Goal: Transaction & Acquisition: Purchase product/service

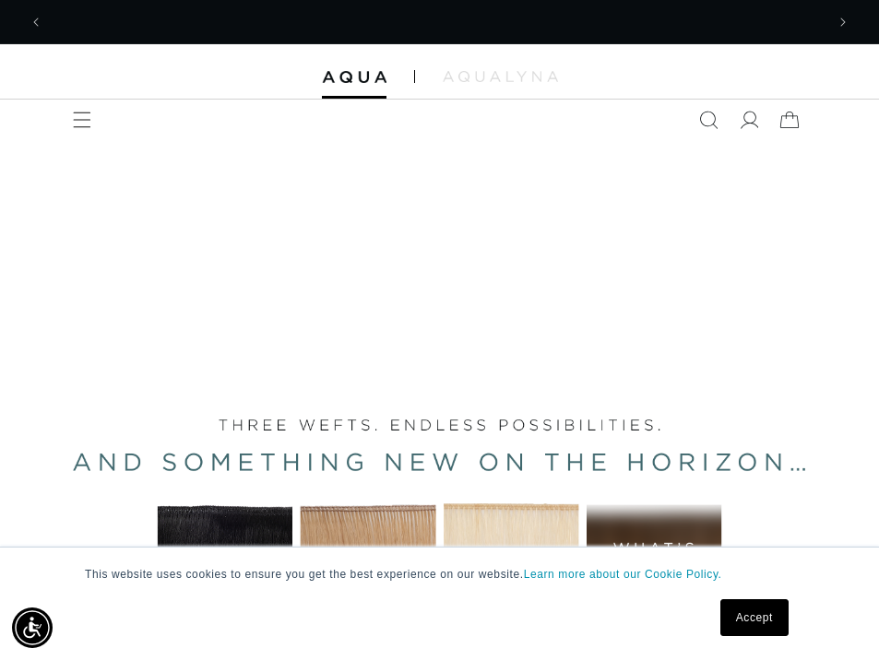
scroll to position [0, 781]
click at [758, 617] on link "Accept" at bounding box center [754, 617] width 68 height 37
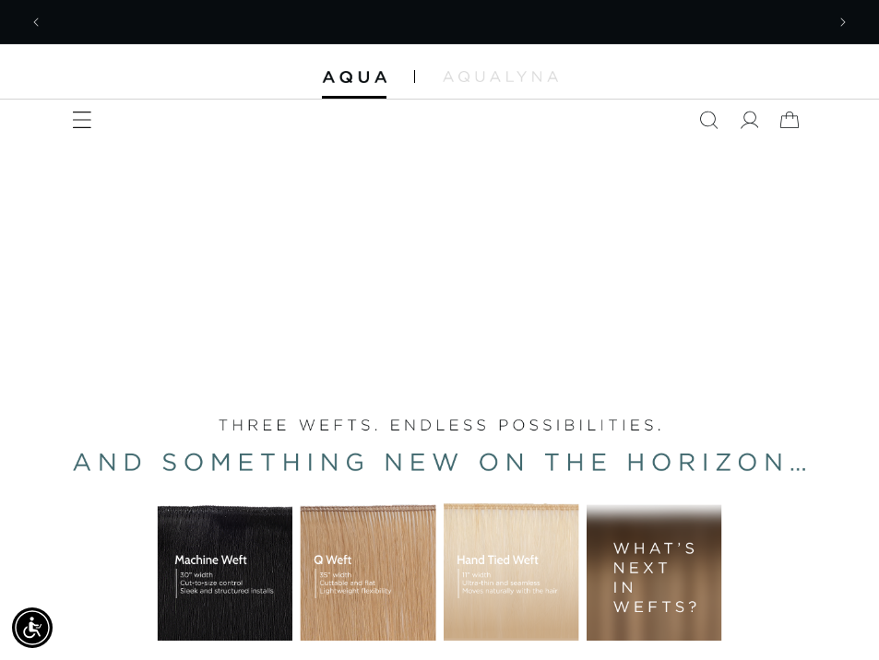
scroll to position [0, 1562]
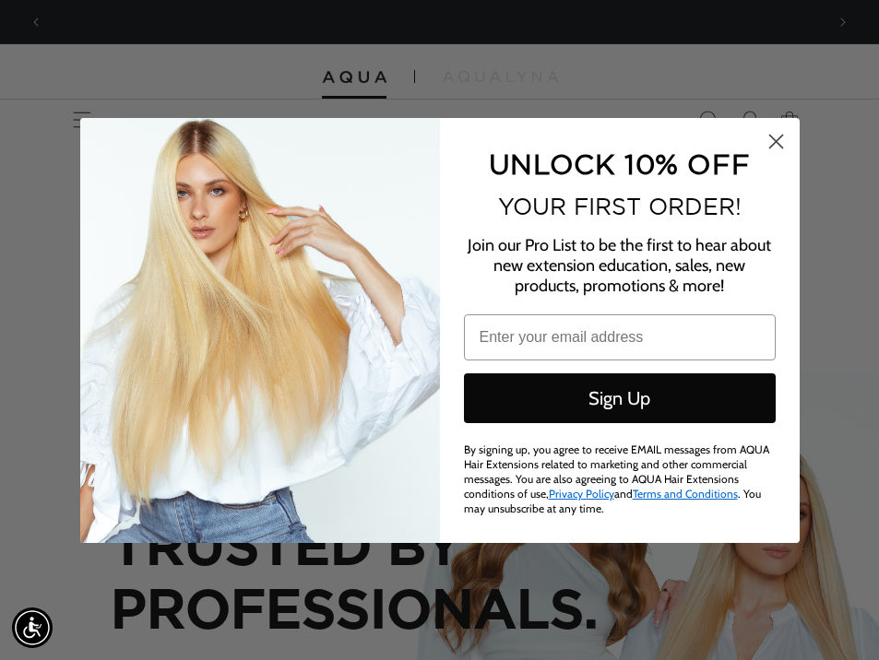
scroll to position [0, 0]
click at [774, 130] on form "UNLOCK 10% OFF YOUR FIRST ORDER! Join our Pro List to be the first to hear abou…" at bounding box center [439, 330] width 719 height 425
click at [780, 147] on circle "Close dialog" at bounding box center [775, 140] width 30 height 30
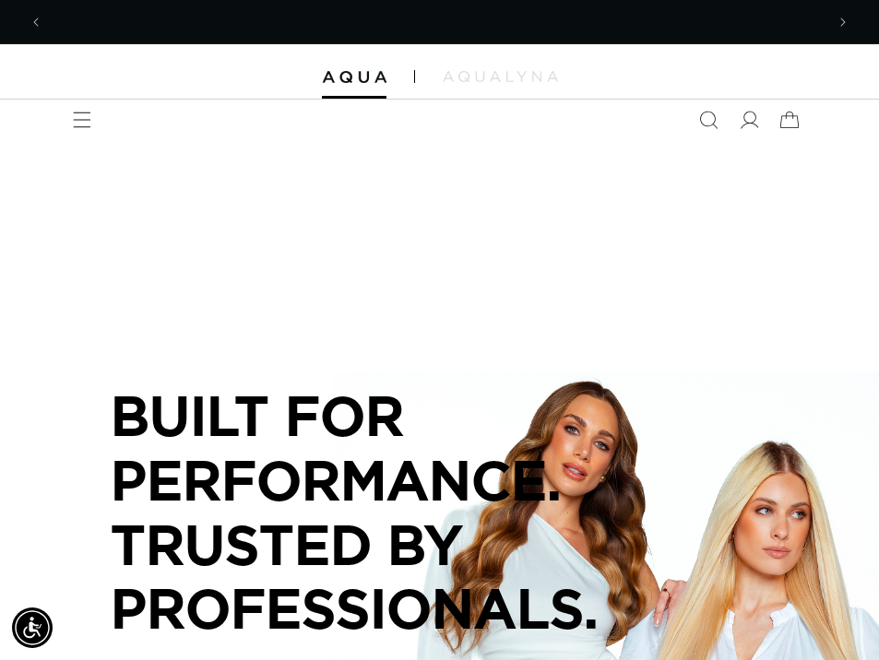
scroll to position [0, 781]
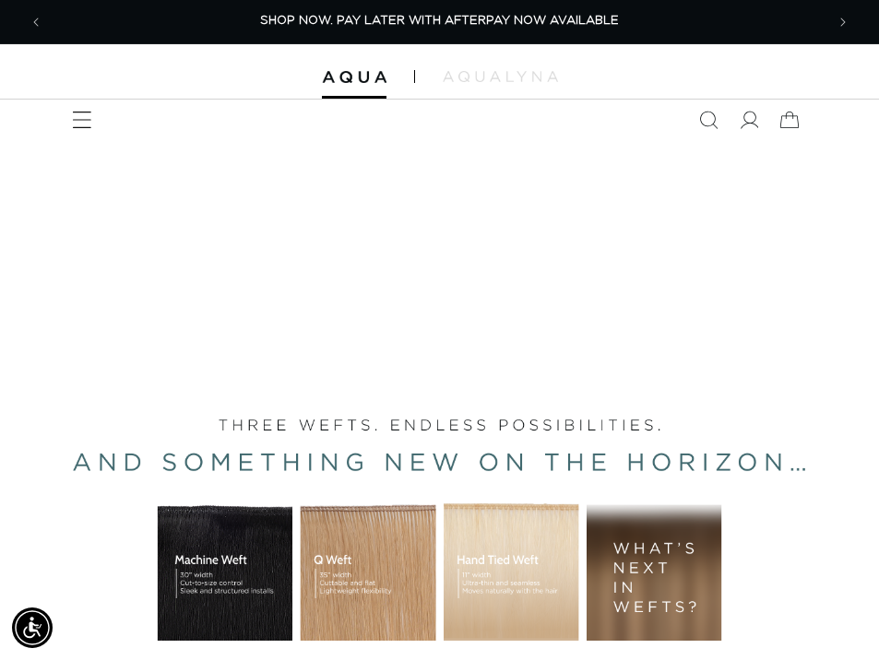
click at [81, 120] on icon "Menu" at bounding box center [82, 120] width 19 height 19
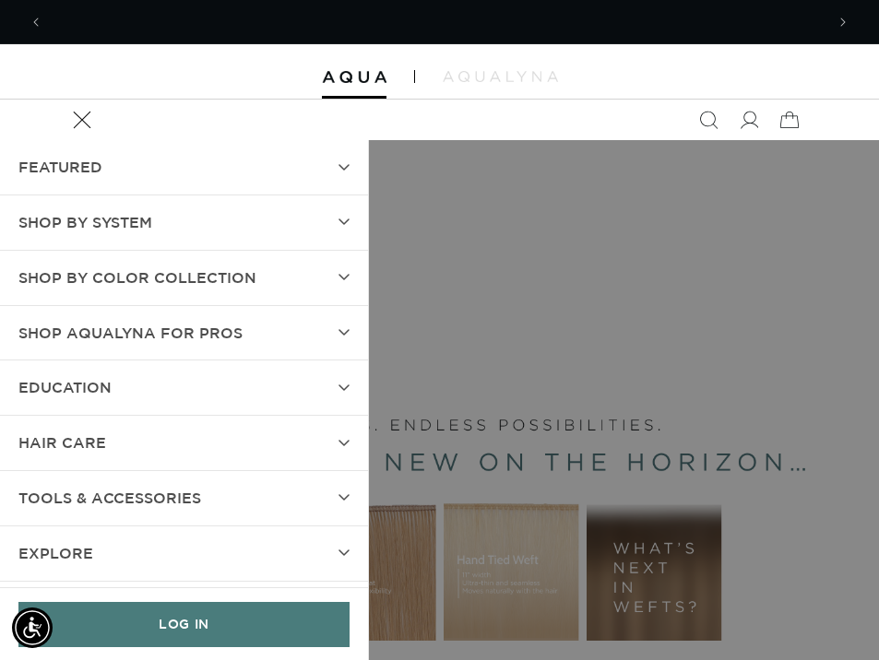
scroll to position [0, 1562]
click at [750, 117] on icon at bounding box center [748, 120] width 19 height 19
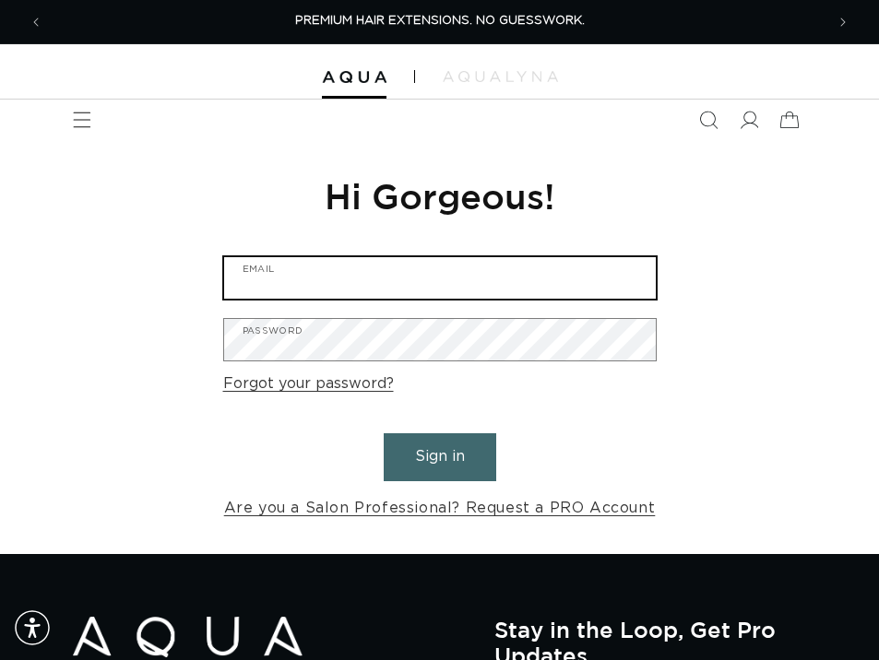
type input "ashleyp@huesalonballantyne.com"
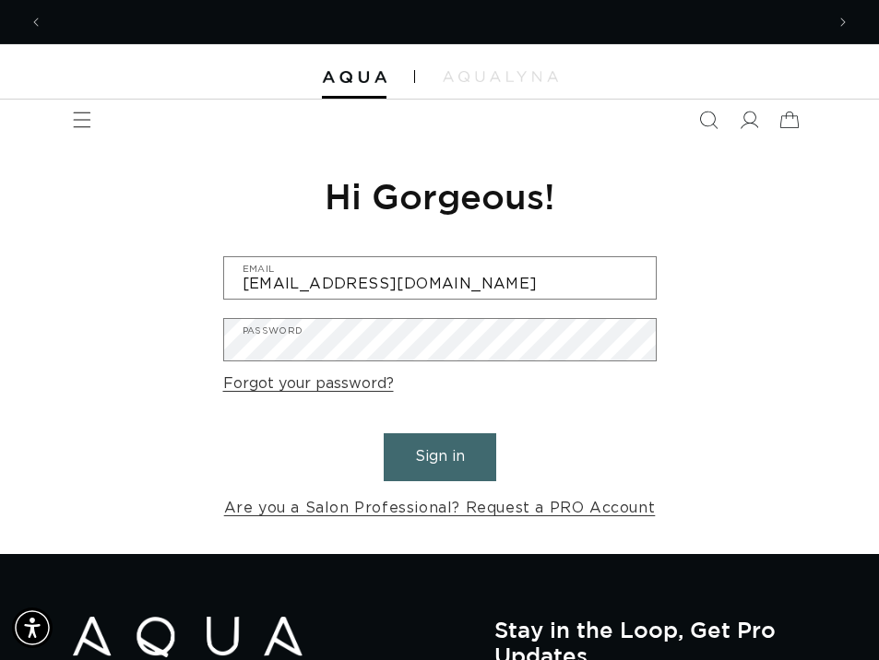
scroll to position [0, 781]
click at [428, 438] on button "Sign in" at bounding box center [440, 456] width 112 height 47
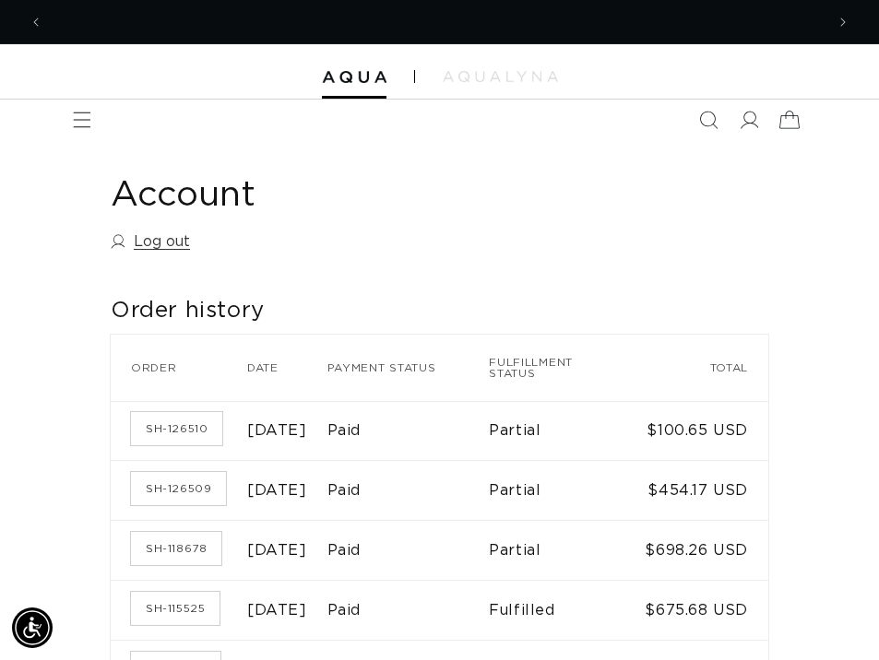
scroll to position [0, 781]
click at [794, 116] on icon at bounding box center [788, 120] width 43 height 43
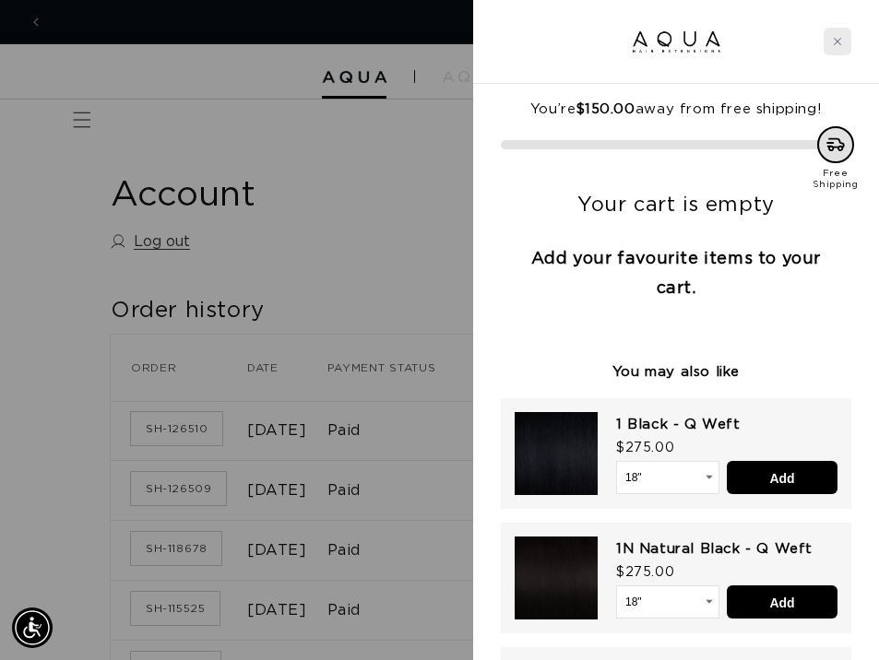
scroll to position [0, 0]
click at [835, 37] on icon "Close cart" at bounding box center [837, 41] width 9 height 9
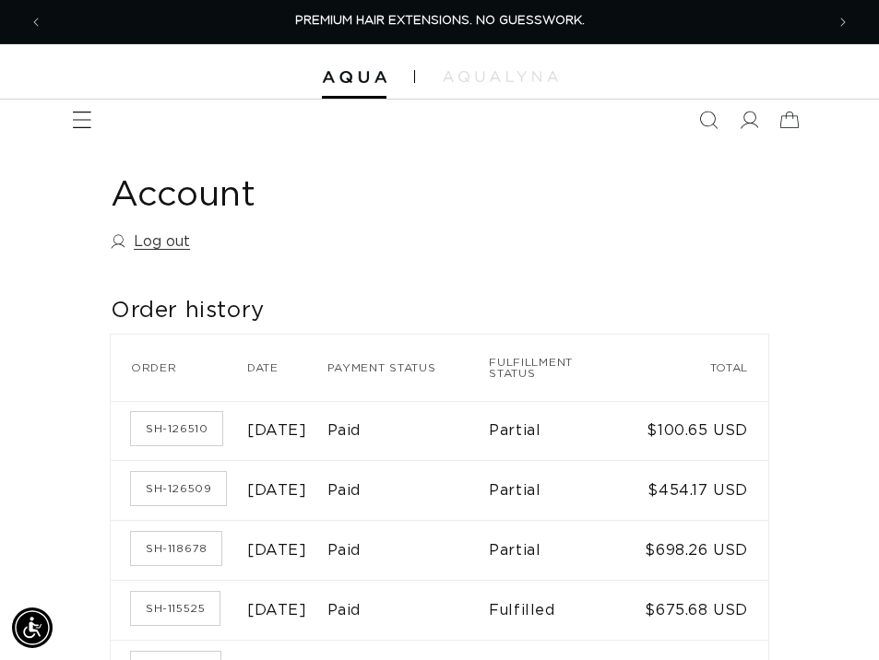
click at [78, 123] on icon "Menu" at bounding box center [82, 120] width 19 height 19
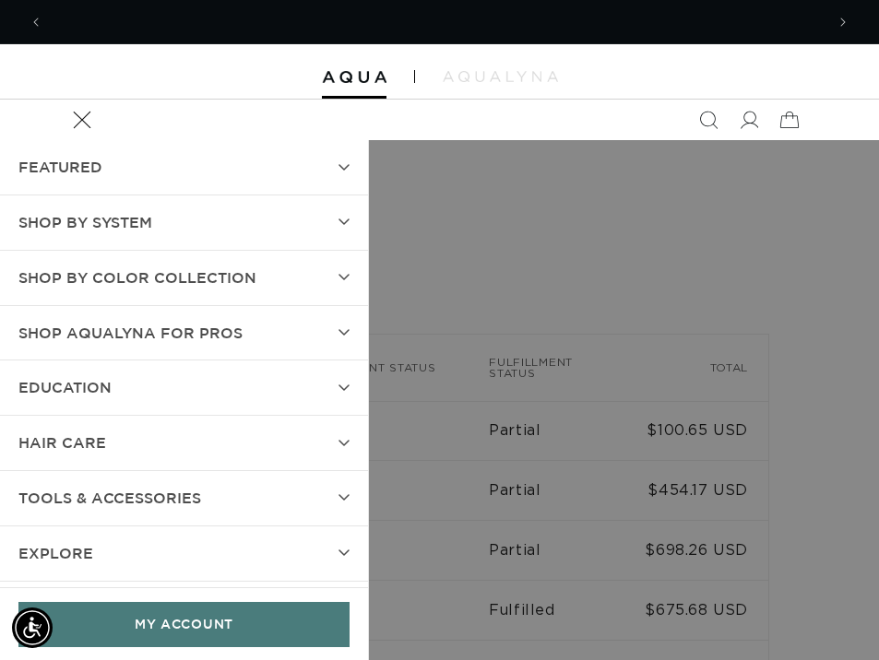
scroll to position [0, 781]
click at [54, 430] on span "hAIR CARE" at bounding box center [62, 443] width 88 height 27
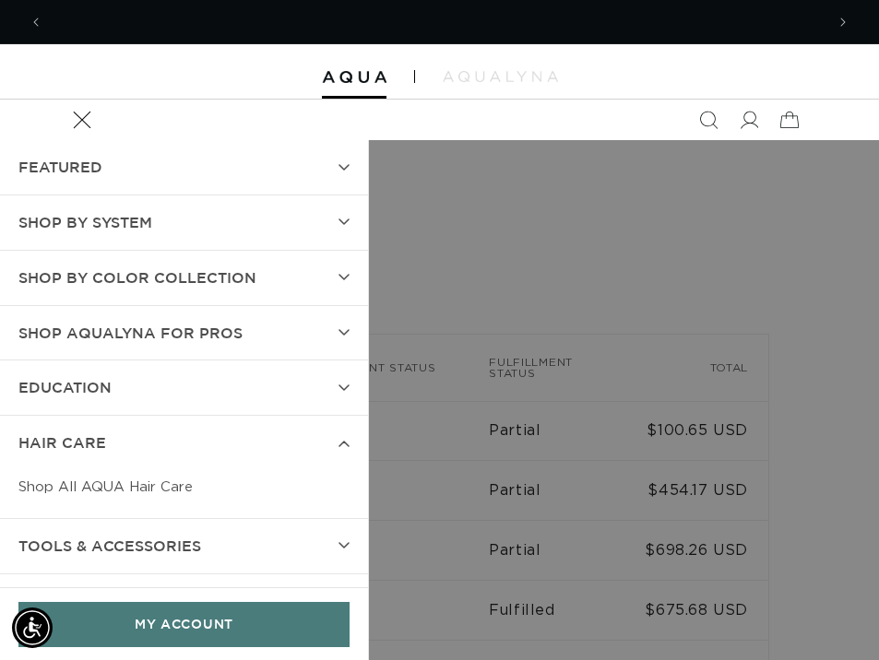
click at [57, 479] on link "Shop All AQUA Hair Care" at bounding box center [183, 487] width 331 height 34
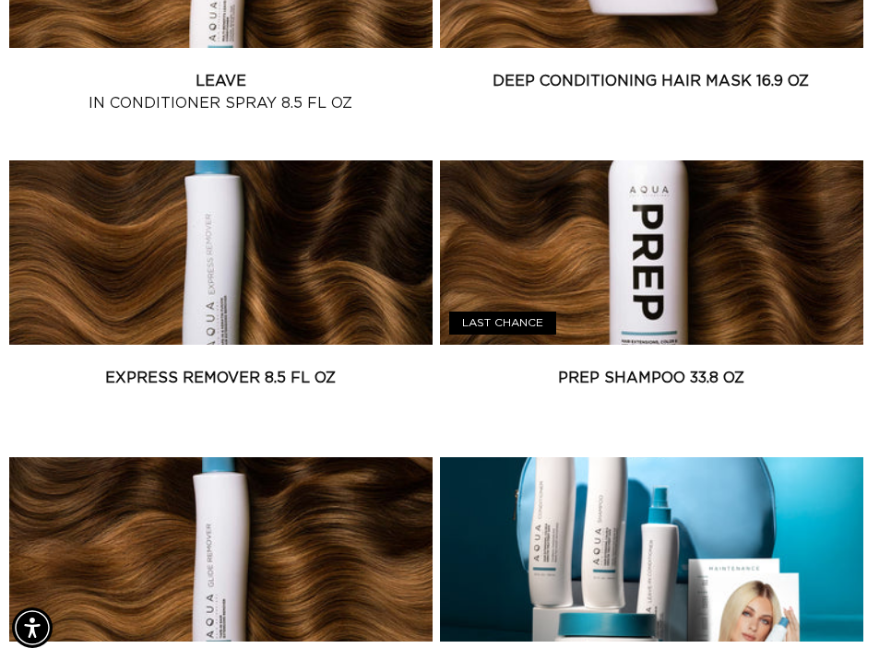
scroll to position [1000, 0]
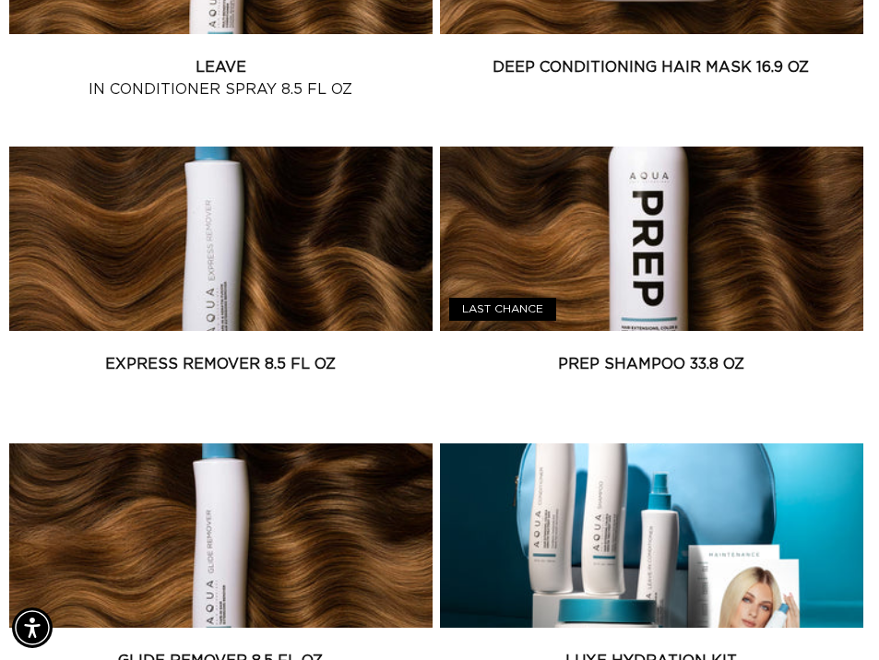
click at [701, 353] on link "Prep Shampoo 33.8 oz" at bounding box center [651, 364] width 423 height 22
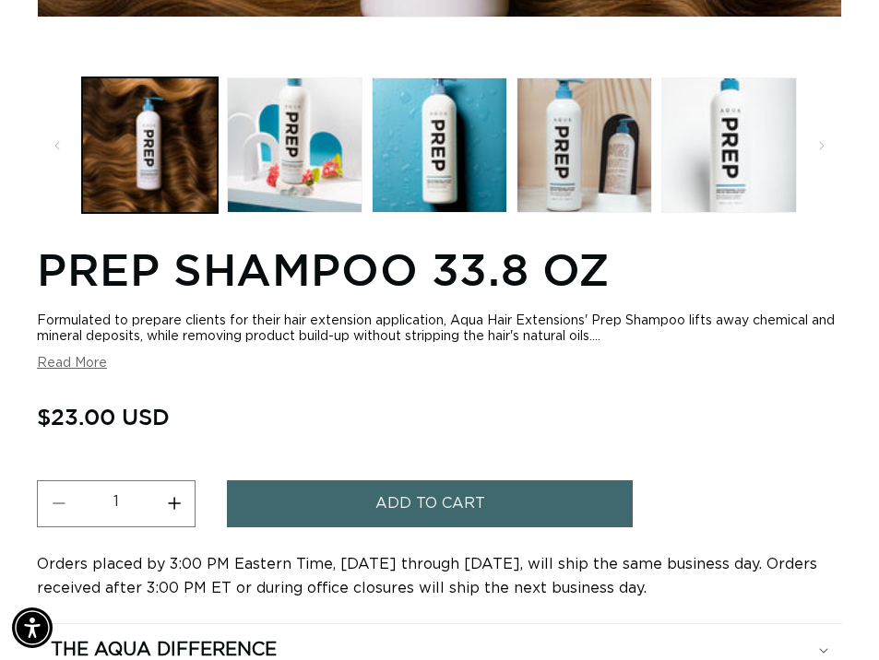
scroll to position [0, 781]
click at [176, 494] on button "Increase quantity for Prep Shampoo 33.8 oz" at bounding box center [173, 503] width 41 height 47
type input "2"
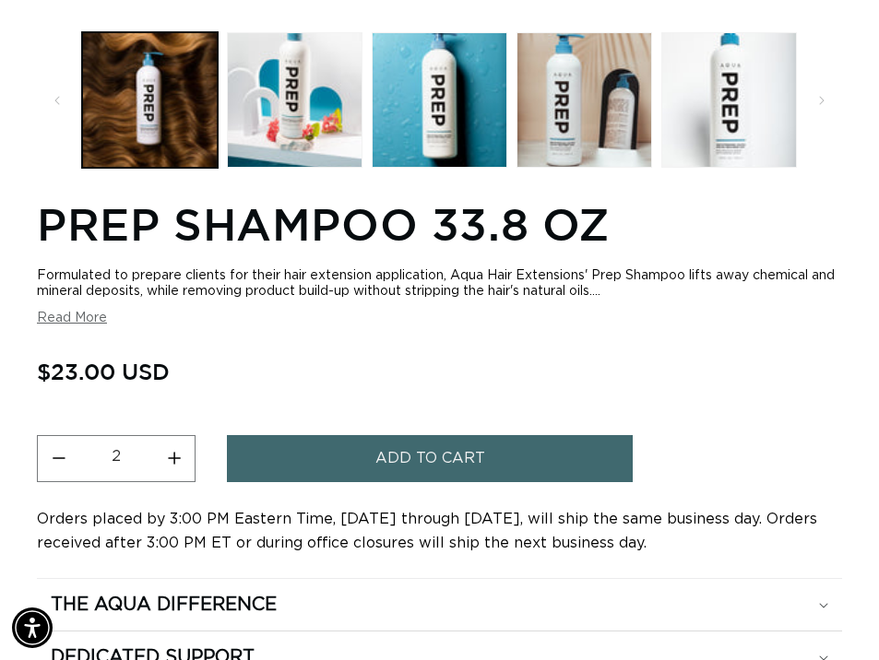
scroll to position [741, 0]
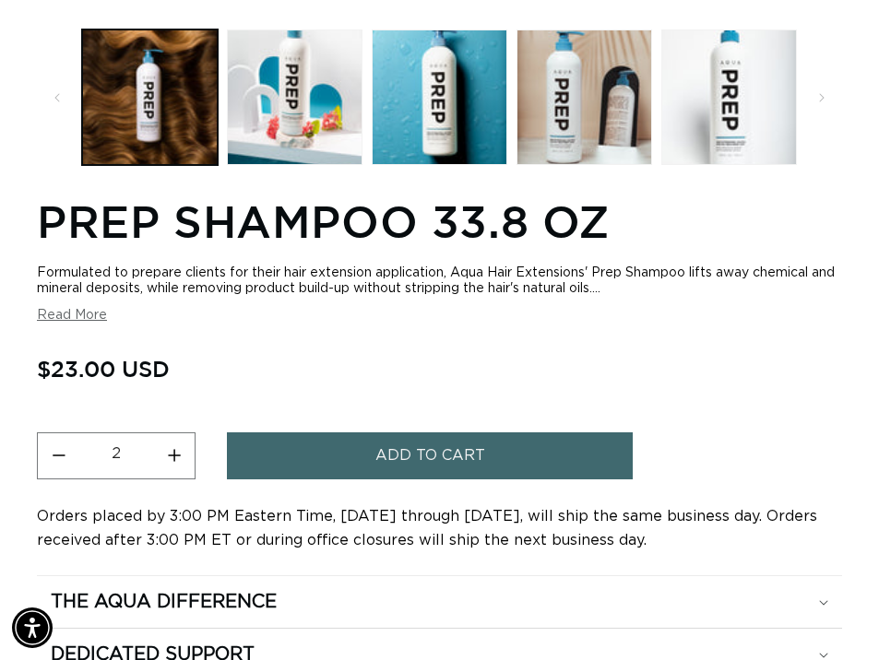
click at [384, 446] on span "Add to cart" at bounding box center [430, 455] width 110 height 47
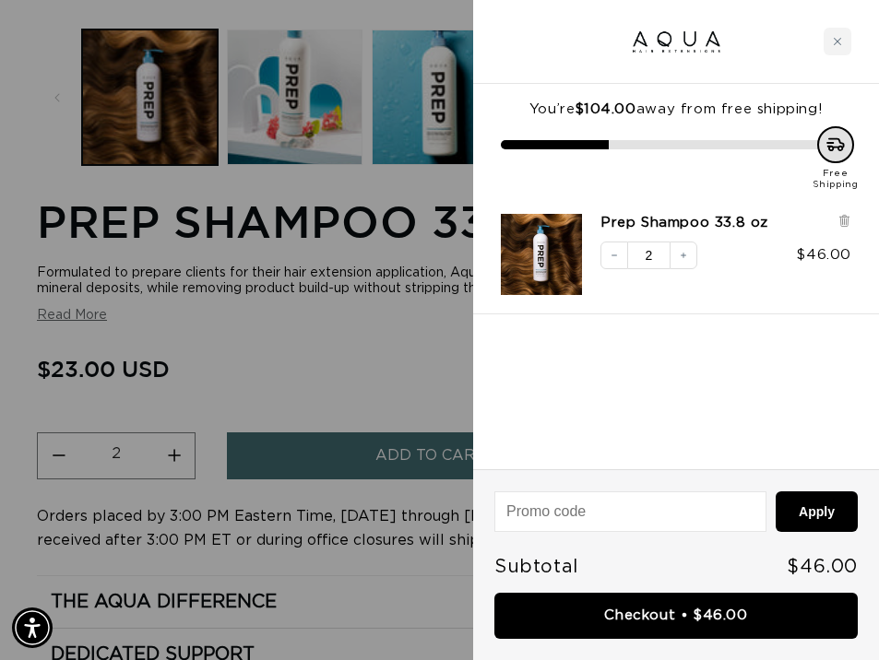
scroll to position [0, 0]
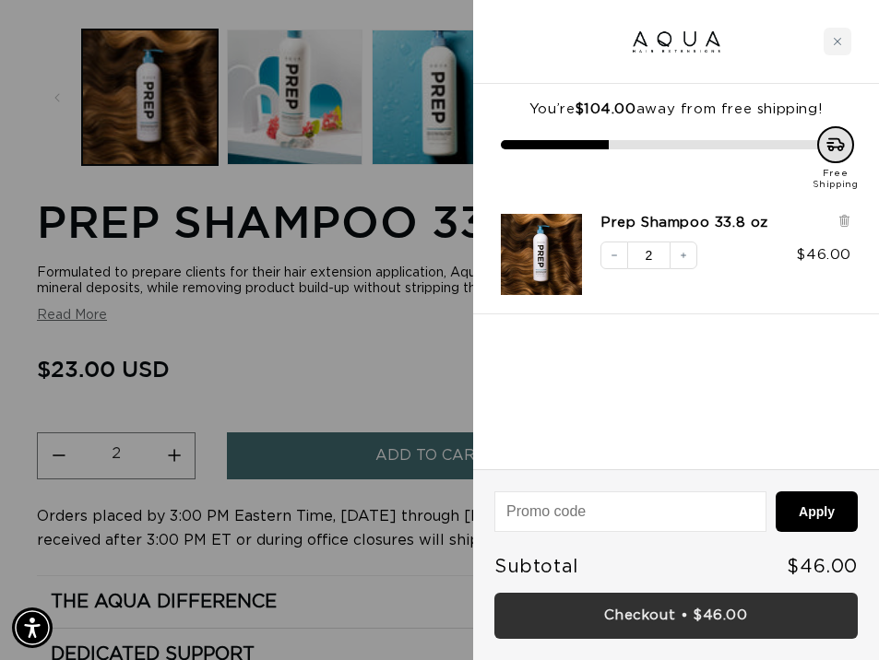
click at [649, 616] on link "Checkout • $46.00" at bounding box center [675, 616] width 363 height 47
